Goal: Information Seeking & Learning: Learn about a topic

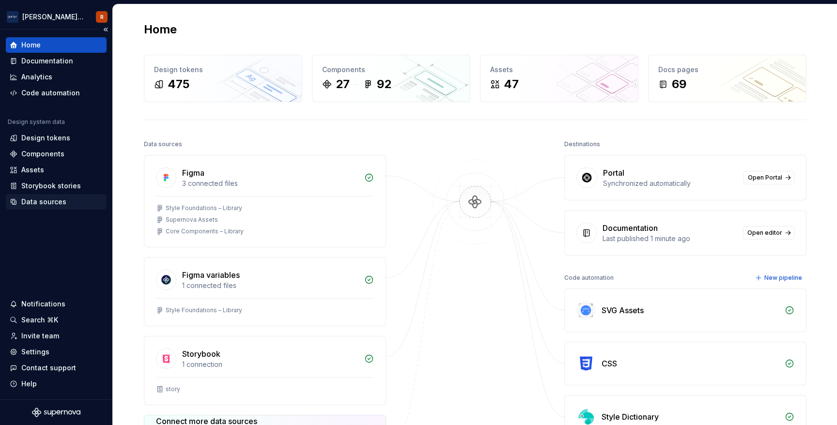
click at [41, 204] on div "Data sources" at bounding box center [43, 202] width 45 height 10
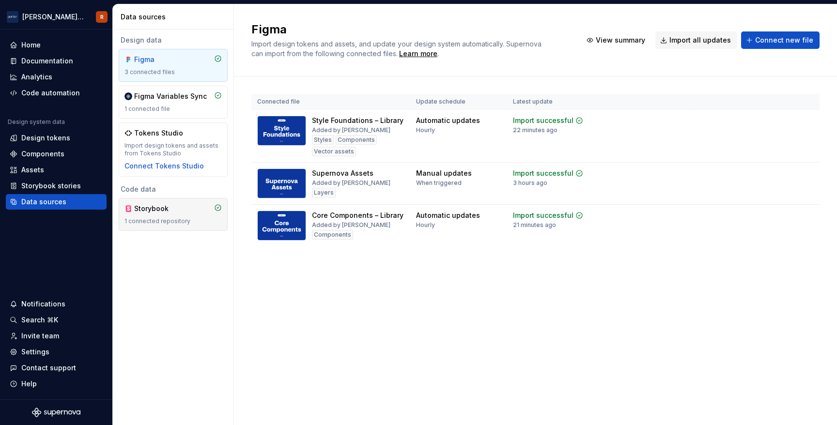
click at [175, 213] on div "Storybook" at bounding box center [157, 209] width 46 height 10
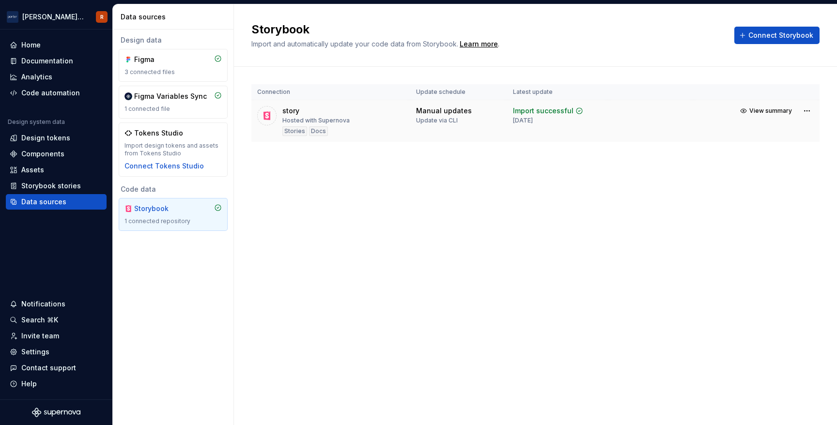
click at [618, 125] on td at bounding box center [650, 121] width 85 height 42
click at [809, 116] on html "Porter Airlines R Home Documentation Analytics Code automation Design system da…" at bounding box center [418, 212] width 837 height 425
click at [801, 128] on div "View import summary" at bounding box center [773, 130] width 73 height 10
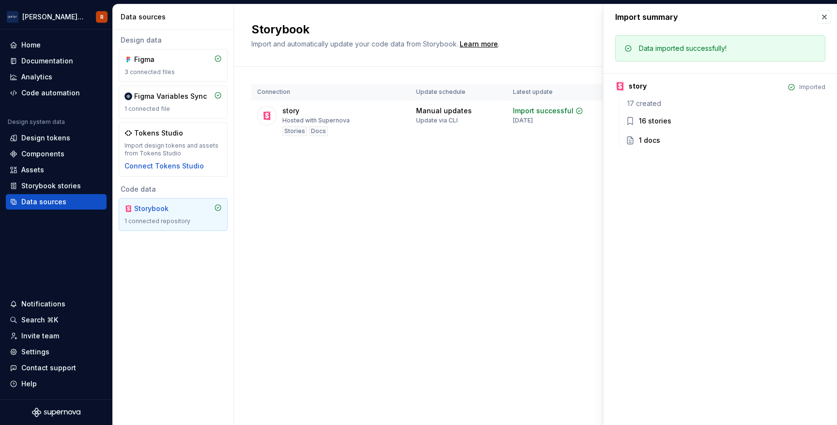
click at [553, 250] on div "Storybook Import and automatically update your code data from Storybook. Learn …" at bounding box center [535, 214] width 603 height 421
click at [820, 12] on button "button" at bounding box center [825, 17] width 14 height 14
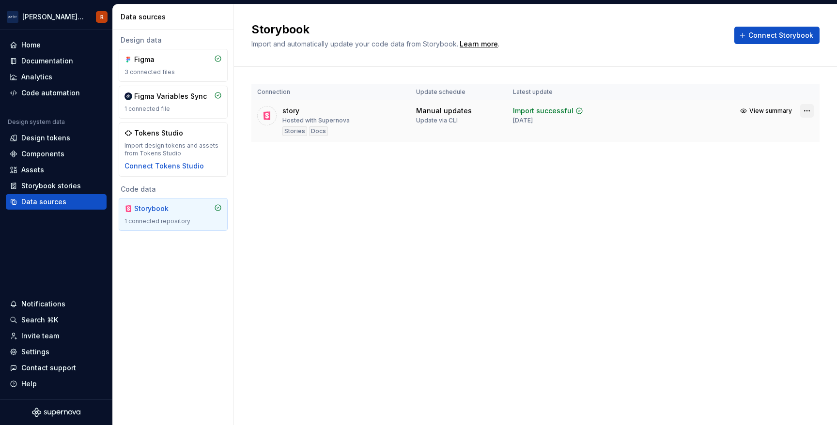
click at [810, 111] on html "Porter Airlines R Home Documentation Analytics Code automation Design system da…" at bounding box center [418, 212] width 837 height 425
click at [780, 147] on link "Open Storybook" at bounding box center [773, 145] width 73 height 10
click at [57, 184] on div "Storybook stories" at bounding box center [51, 186] width 60 height 10
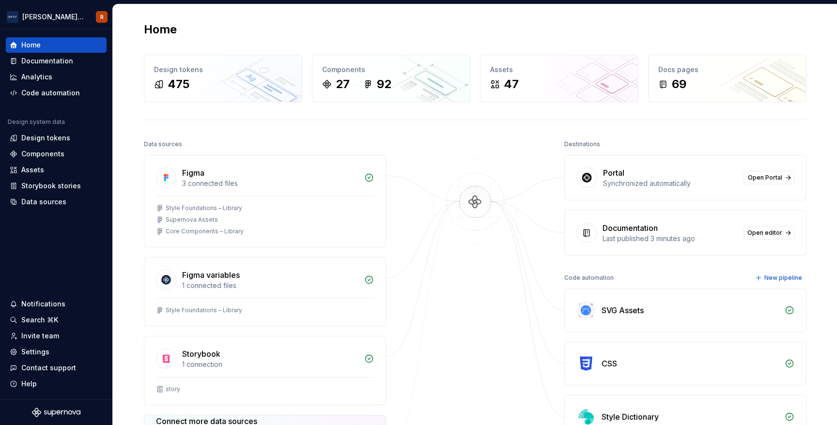
click at [476, 316] on div at bounding box center [475, 323] width 97 height 371
click at [49, 54] on div "Documentation" at bounding box center [56, 60] width 101 height 15
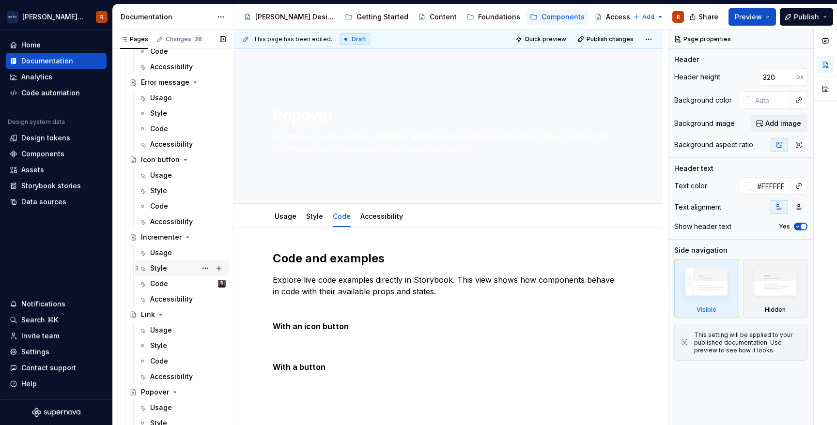
scroll to position [372, 0]
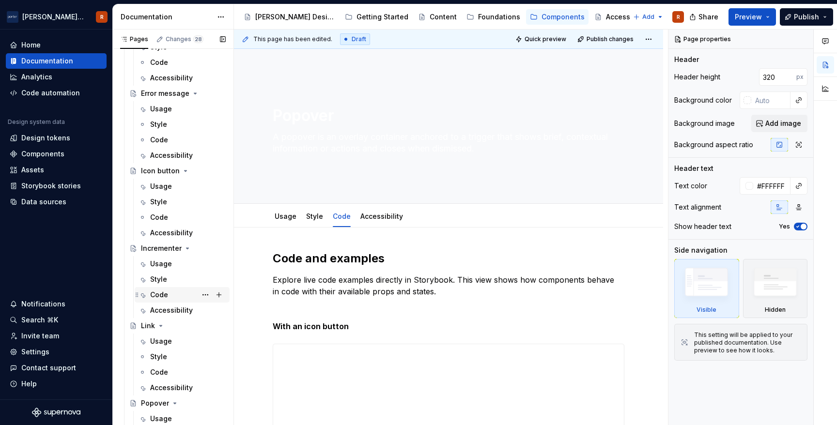
click at [170, 293] on div "Code" at bounding box center [188, 295] width 76 height 14
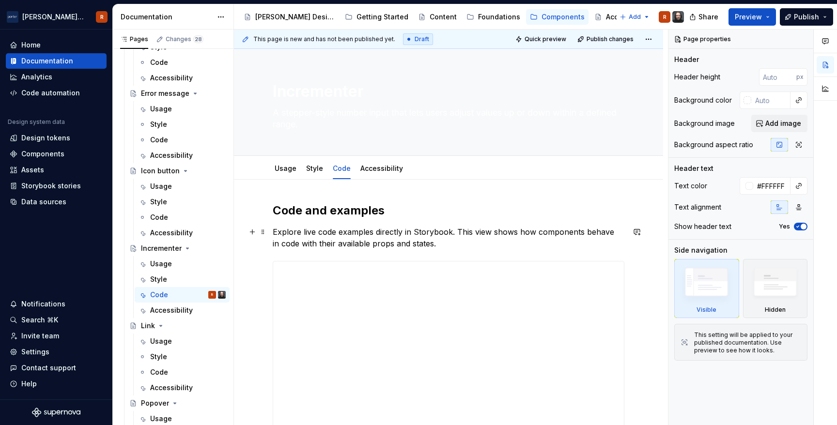
scroll to position [38, 0]
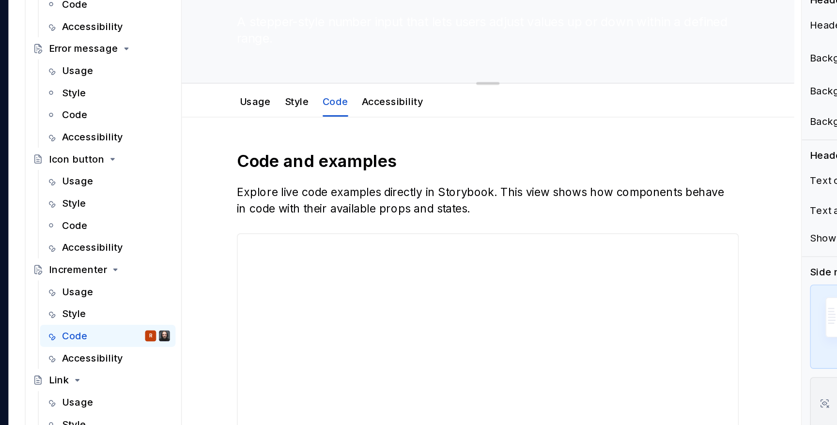
type textarea "*"
